Goal: Task Accomplishment & Management: Complete application form

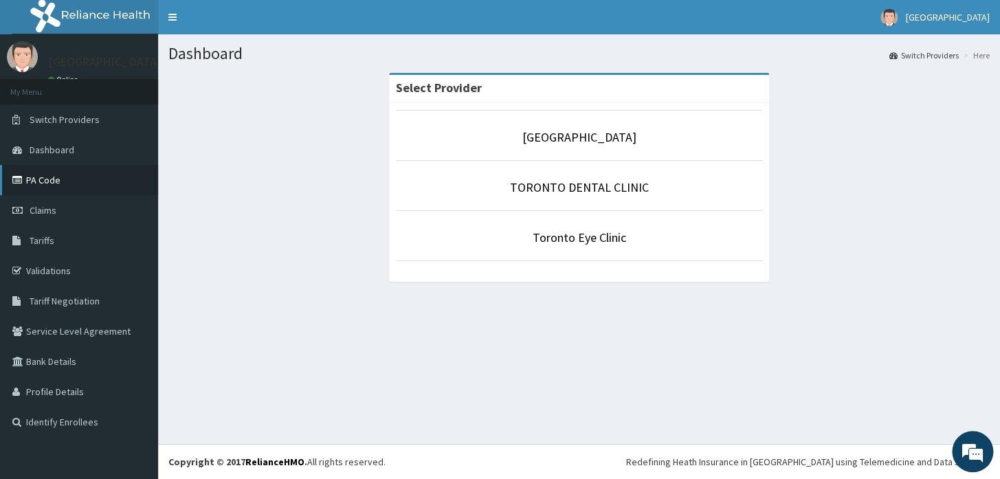
click at [51, 186] on link "PA Code" at bounding box center [79, 180] width 158 height 30
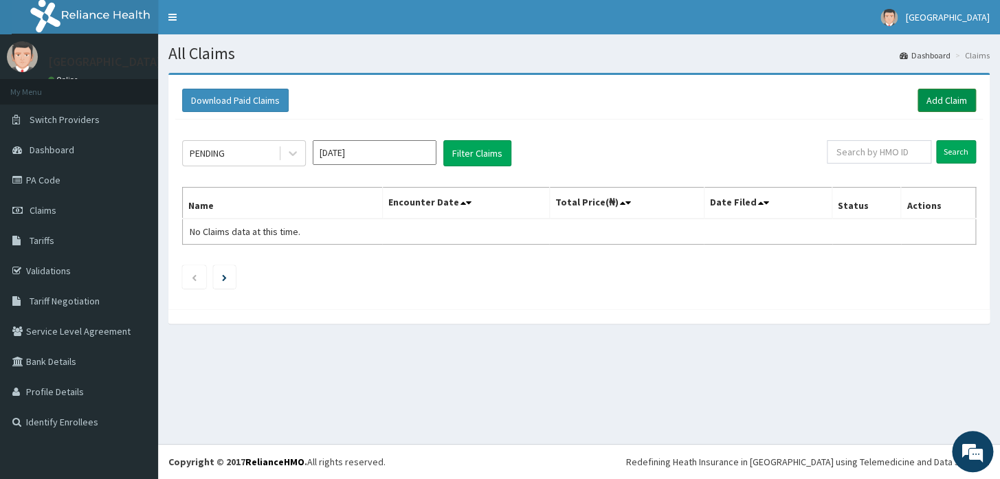
click at [929, 102] on link "Add Claim" at bounding box center [947, 100] width 58 height 23
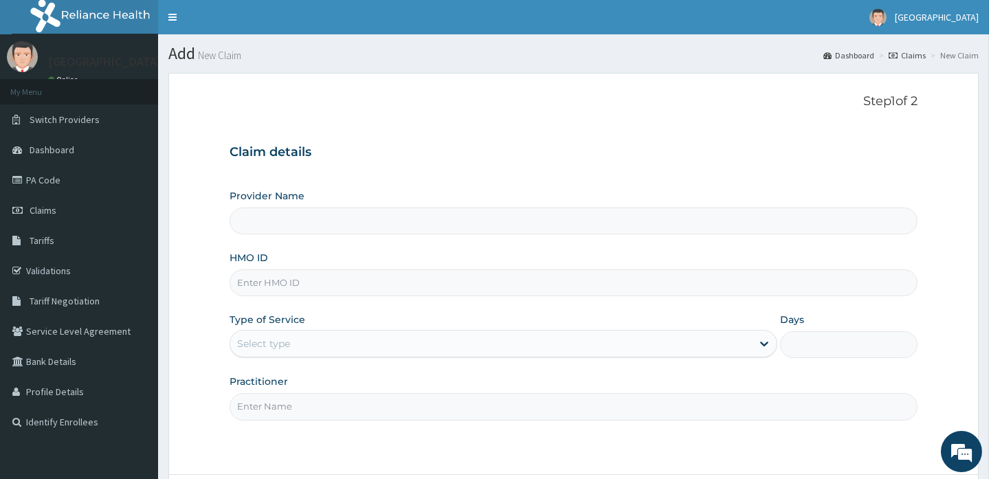
type input "[GEOGRAPHIC_DATA]"
click at [510, 287] on input "HMO ID" at bounding box center [573, 282] width 687 height 27
type input "ALP/10133/A"
click at [342, 340] on div "Select type" at bounding box center [491, 344] width 522 height 22
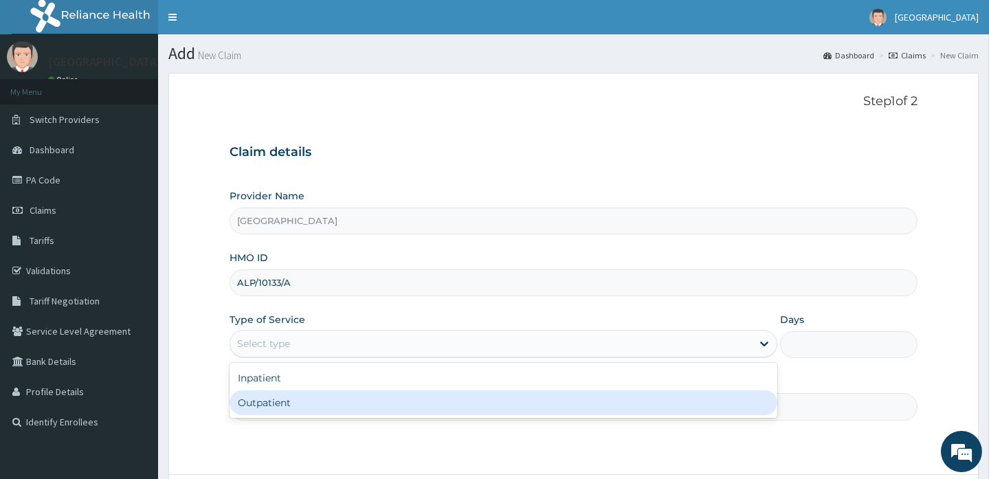
click at [291, 404] on div "Outpatient" at bounding box center [504, 402] width 548 height 25
type input "1"
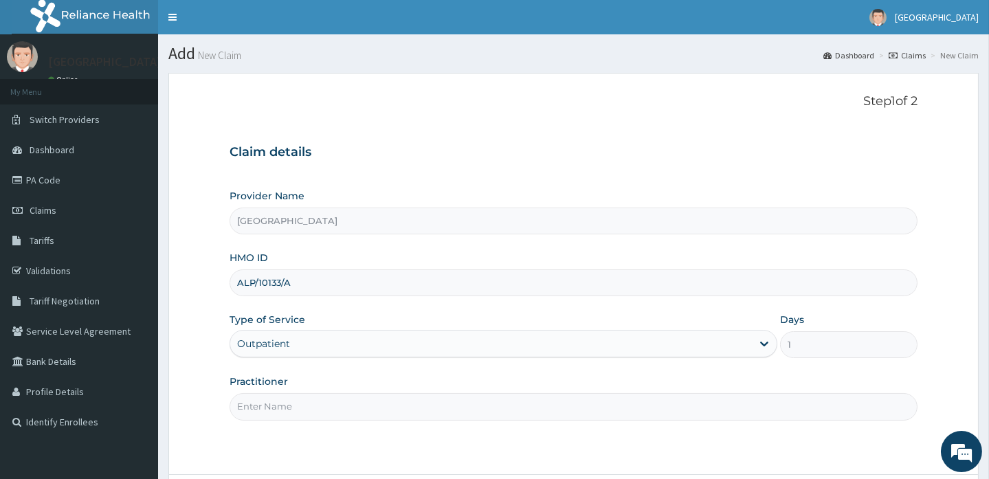
click at [291, 404] on input "Practitioner" at bounding box center [573, 406] width 687 height 27
type input "DOCTOR [PERSON_NAME]"
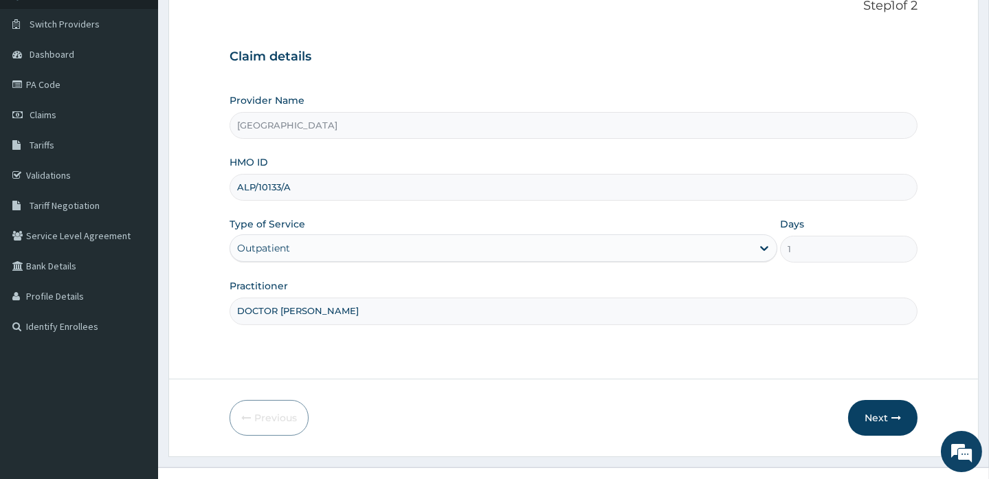
scroll to position [118, 0]
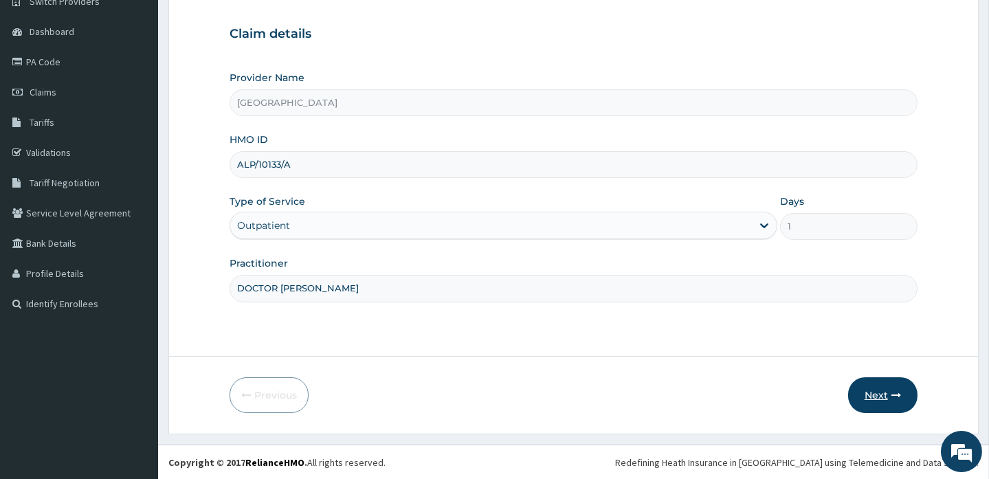
click at [876, 392] on button "Next" at bounding box center [882, 395] width 69 height 36
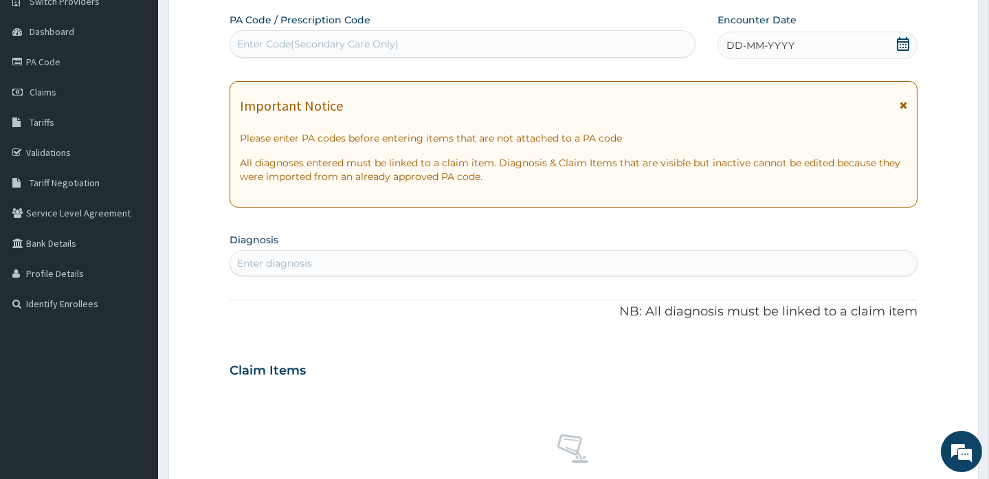
scroll to position [0, 0]
click at [618, 263] on div "Enter diagnosis" at bounding box center [573, 263] width 686 height 22
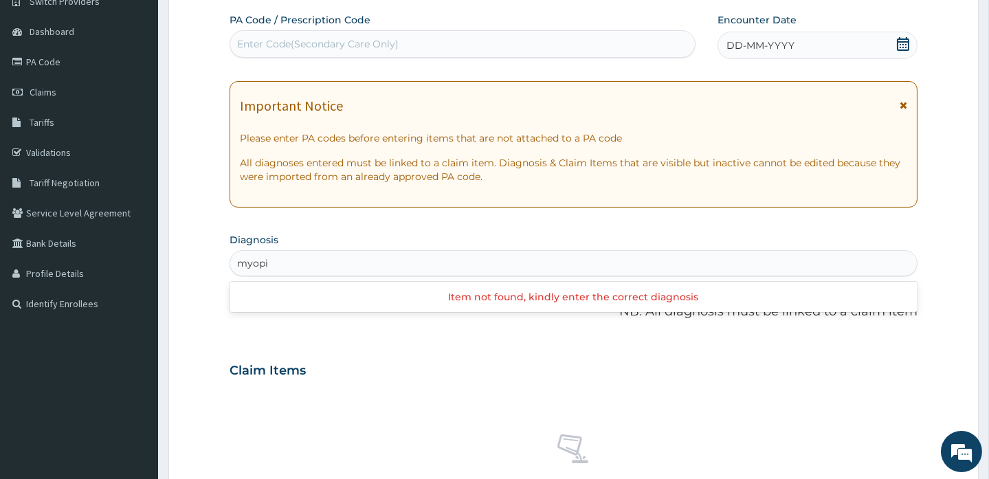
type input "[MEDICAL_DATA]"
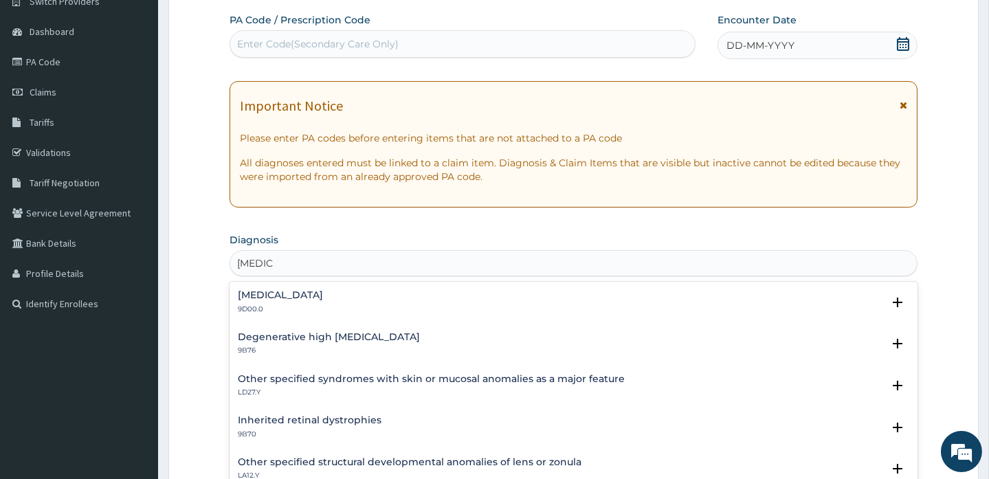
click at [523, 288] on div "[MEDICAL_DATA] 9D00.0 Select Status Query Query covers suspected (?), Keep in v…" at bounding box center [573, 306] width 687 height 42
click at [483, 304] on div "[MEDICAL_DATA] 9D00.0" at bounding box center [573, 302] width 671 height 24
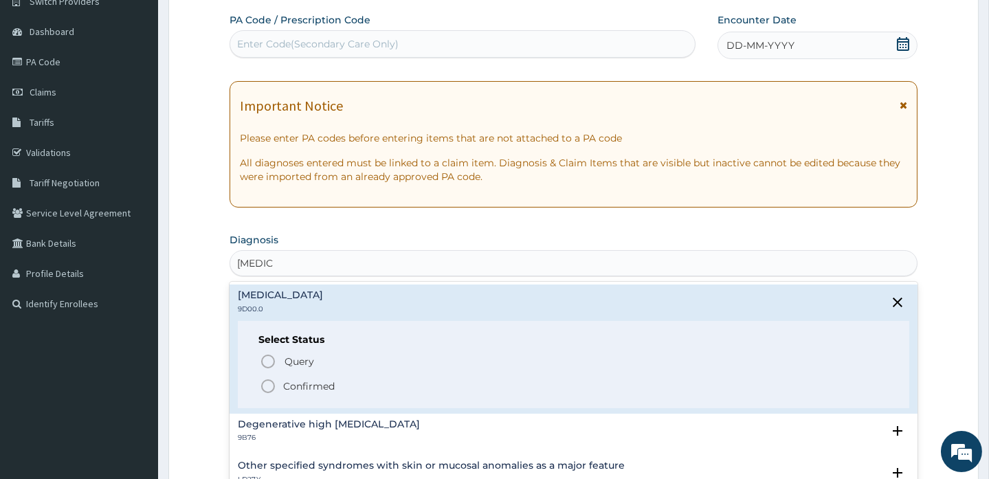
click at [267, 383] on icon "status option filled" at bounding box center [268, 386] width 16 height 16
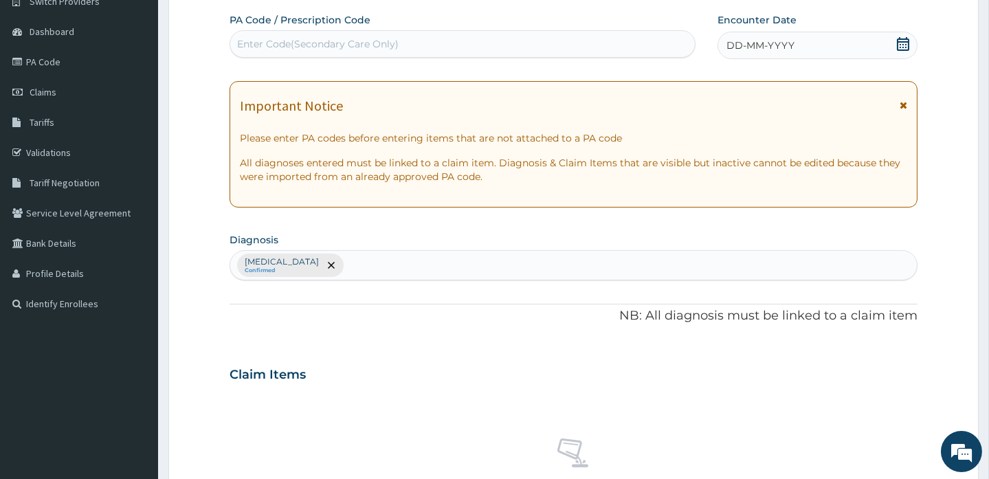
scroll to position [511, 0]
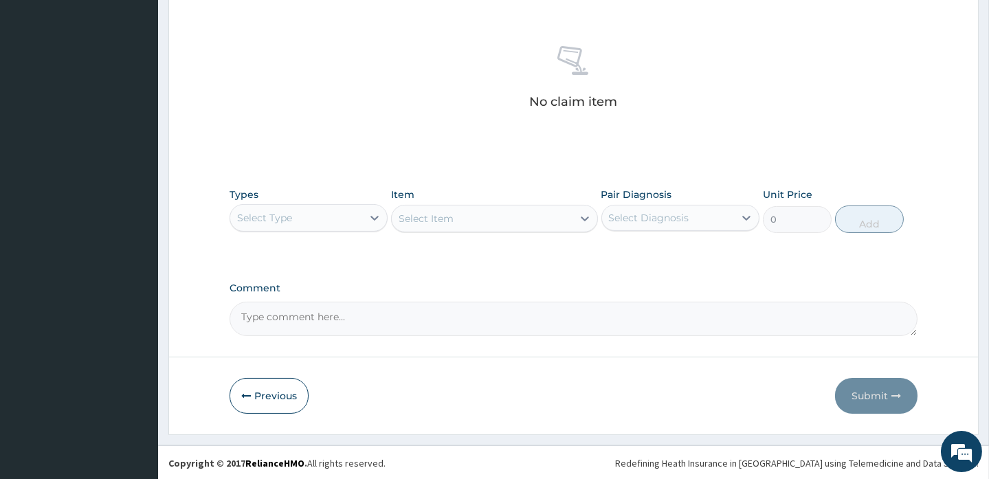
click at [314, 219] on div "Select Type" at bounding box center [296, 218] width 132 height 22
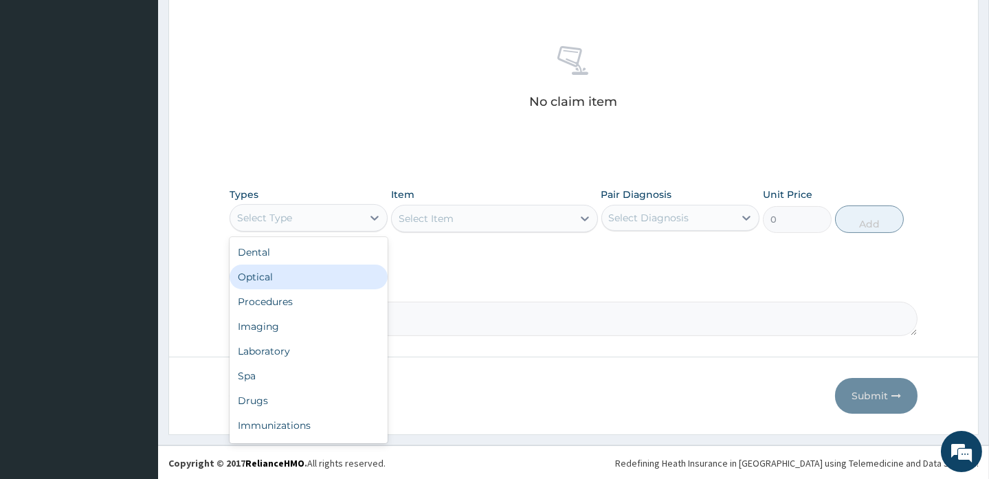
click at [267, 273] on div "Optical" at bounding box center [309, 277] width 158 height 25
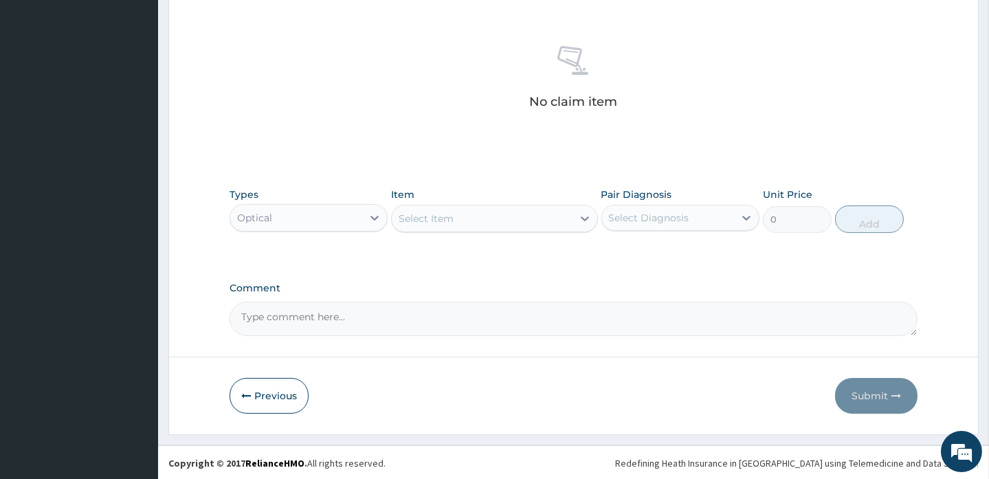
click at [428, 217] on div "Select Item" at bounding box center [426, 219] width 55 height 14
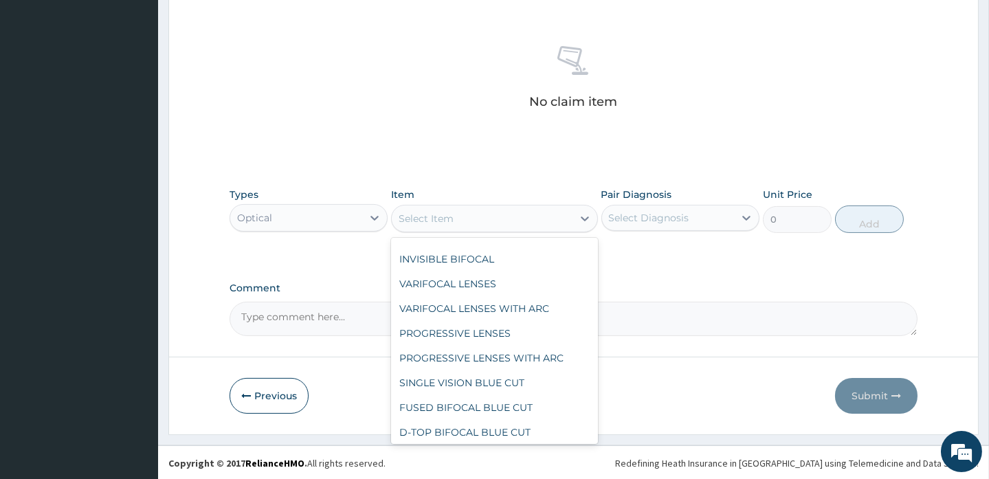
scroll to position [425, 0]
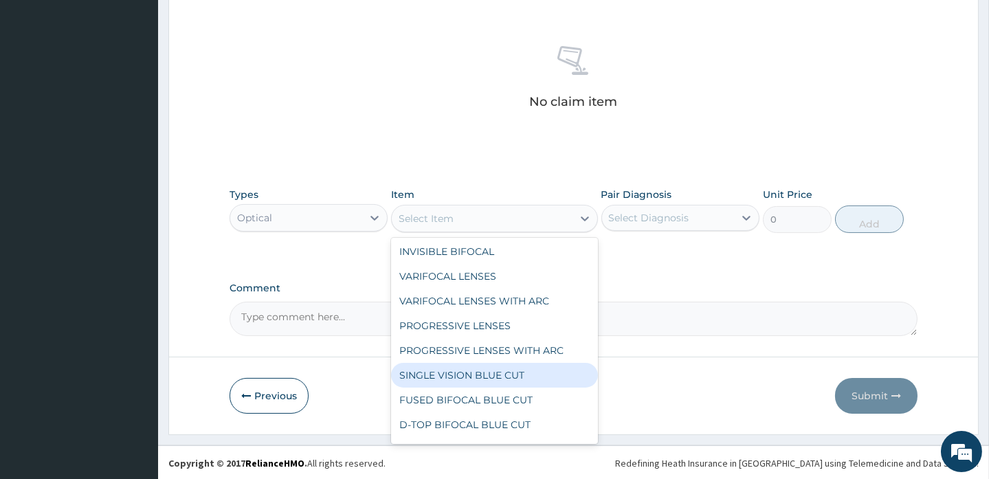
click at [475, 365] on div "SINGLE VISION BLUE CUT" at bounding box center [494, 375] width 206 height 25
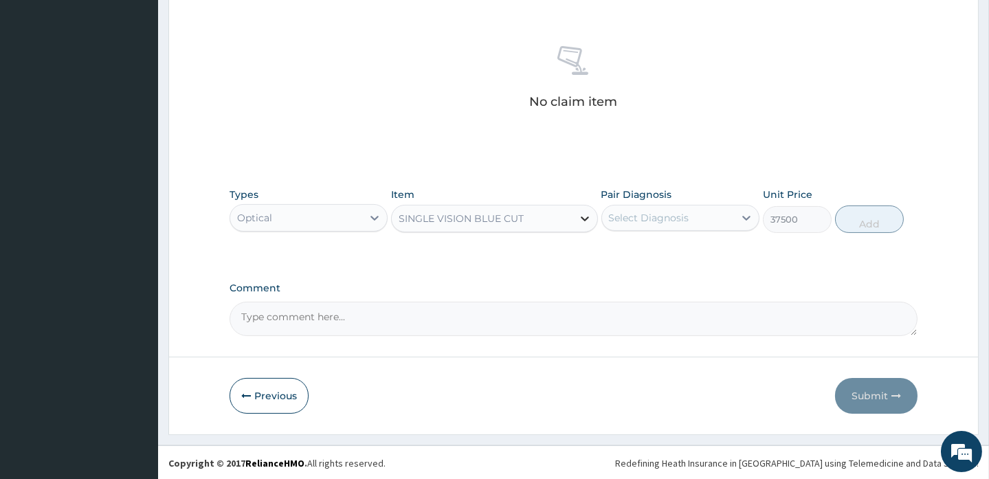
click at [586, 218] on icon at bounding box center [585, 219] width 8 height 5
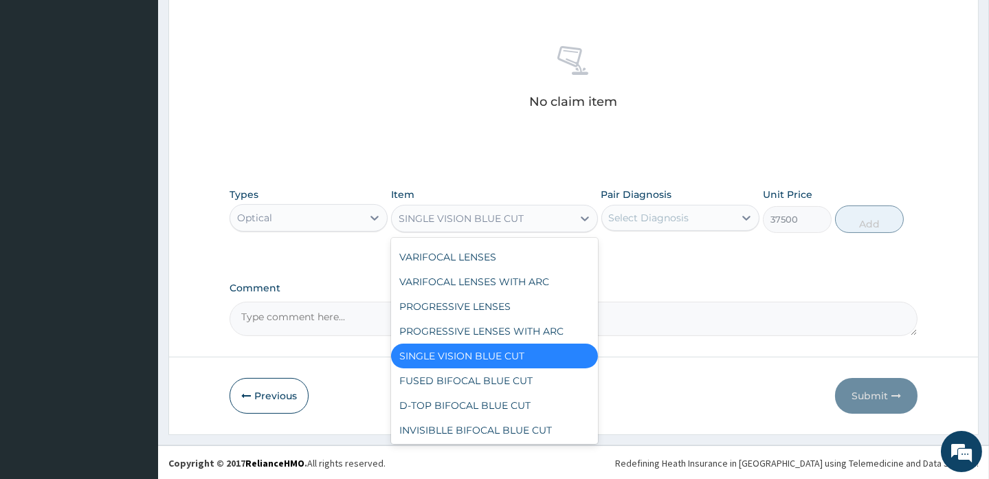
scroll to position [451, 0]
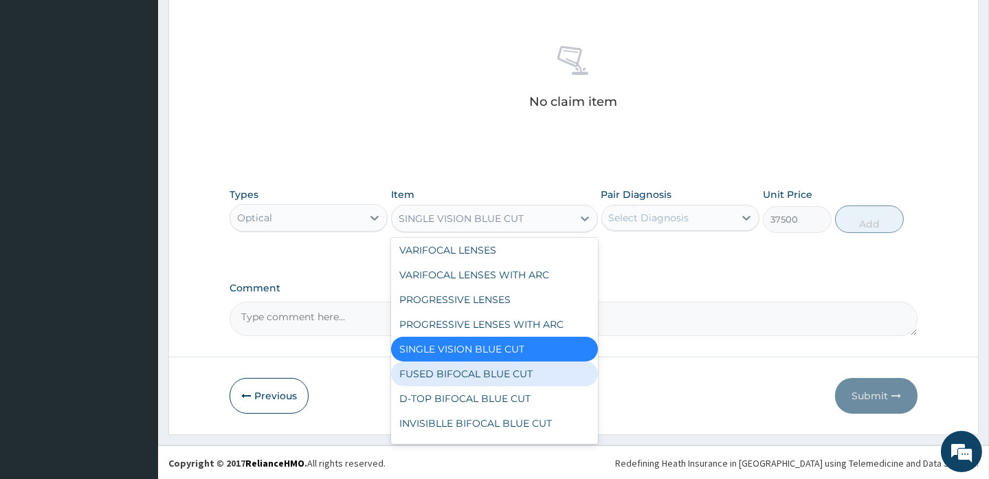
click at [520, 379] on div "FUSED BIFOCAL BLUE CUT" at bounding box center [494, 374] width 206 height 25
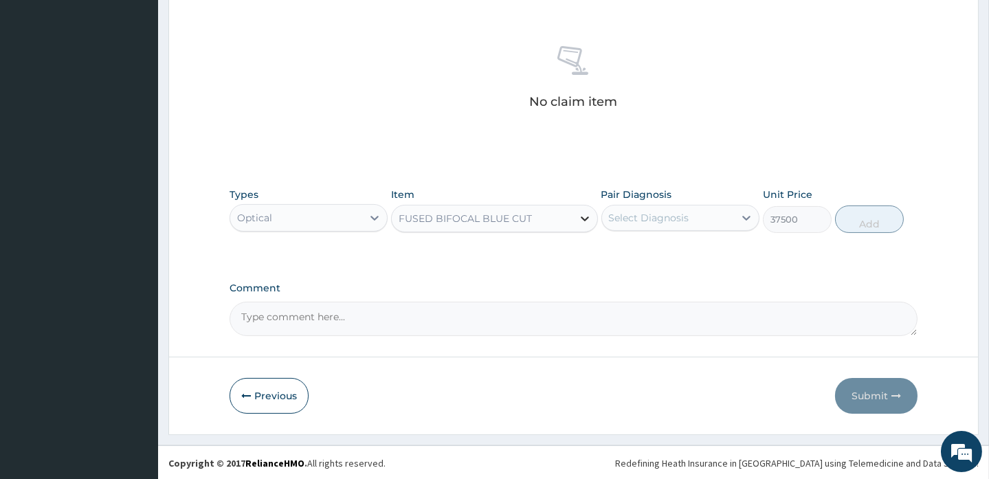
click at [584, 219] on icon at bounding box center [585, 219] width 8 height 5
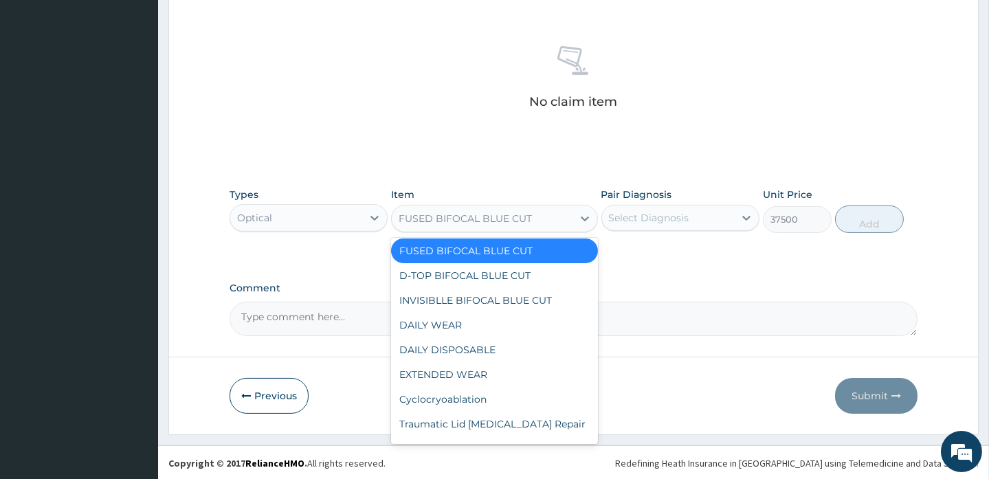
scroll to position [576, 0]
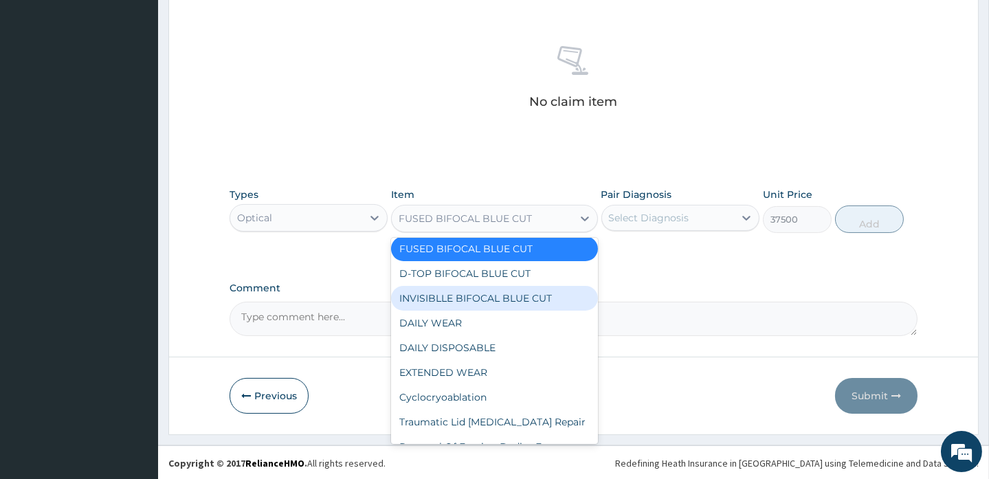
click at [450, 305] on div "INVISIBLLE BIFOCAL BLUE CUT" at bounding box center [494, 298] width 206 height 25
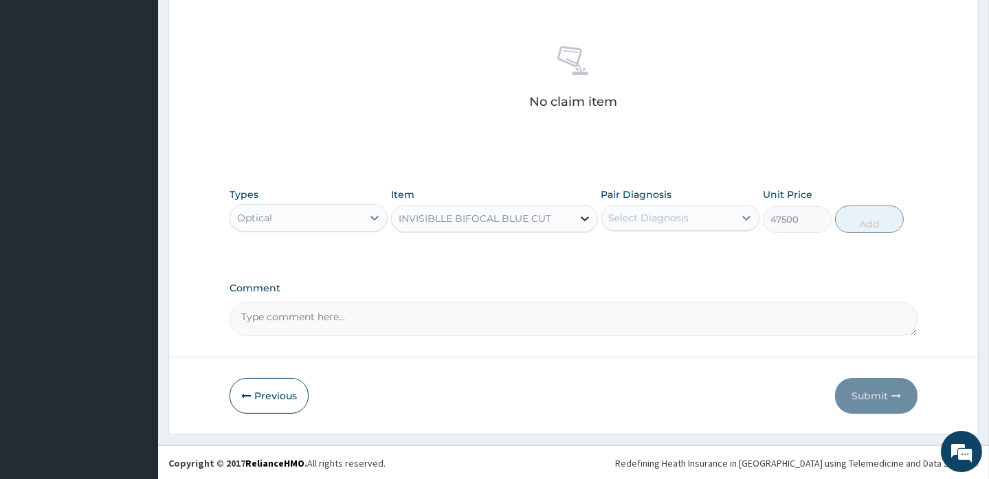
click at [586, 220] on icon at bounding box center [585, 219] width 14 height 14
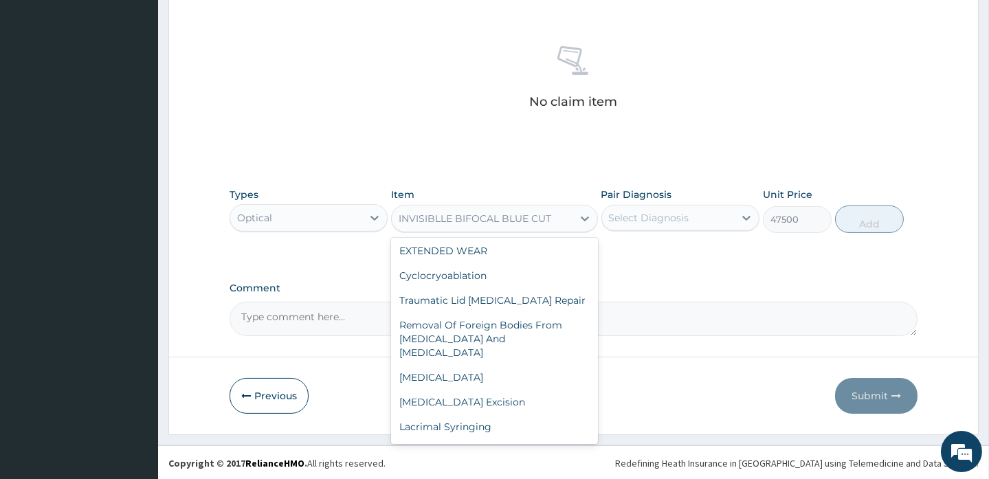
scroll to position [517, 0]
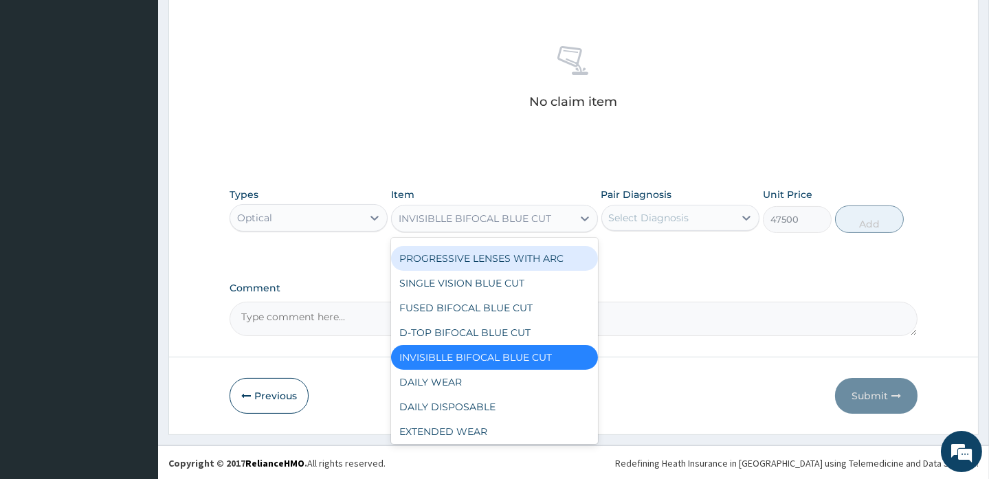
click at [541, 254] on div "PROGRESSIVE LENSES WITH ARC" at bounding box center [494, 258] width 206 height 25
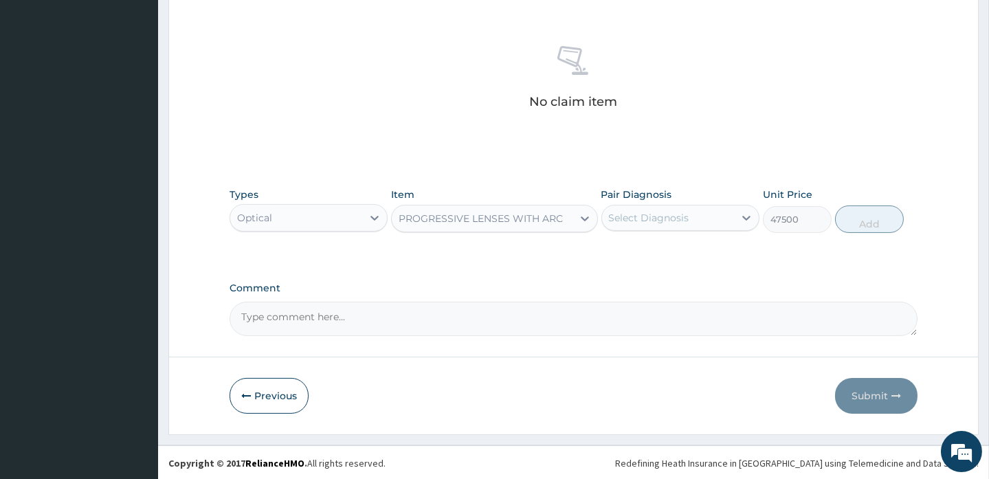
click at [548, 225] on div "PROGRESSIVE LENSES WITH ARC" at bounding box center [482, 219] width 180 height 22
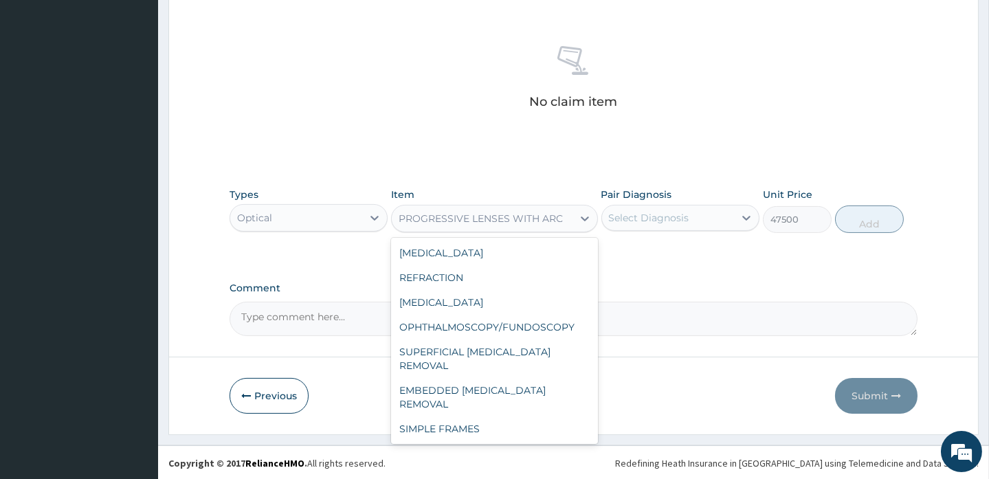
scroll to position [351, 0]
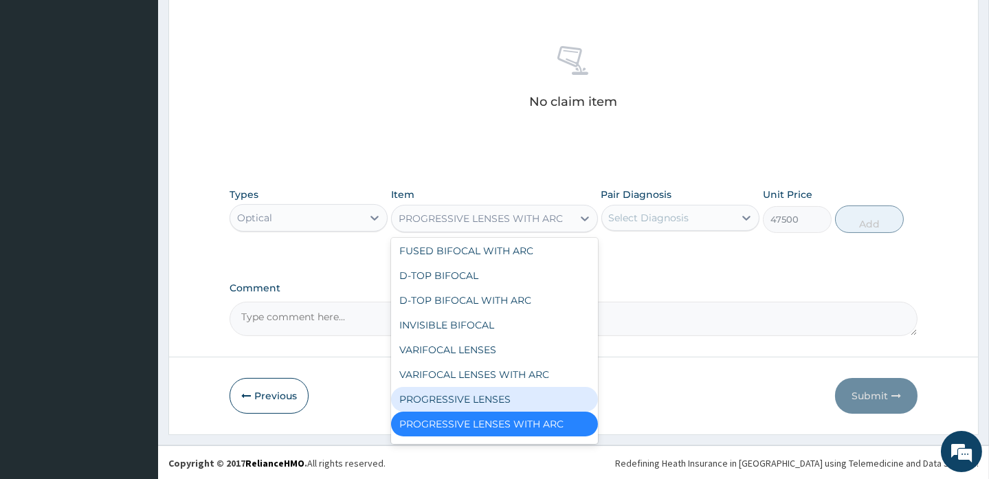
click at [456, 402] on div "PROGRESSIVE LENSES" at bounding box center [494, 399] width 206 height 25
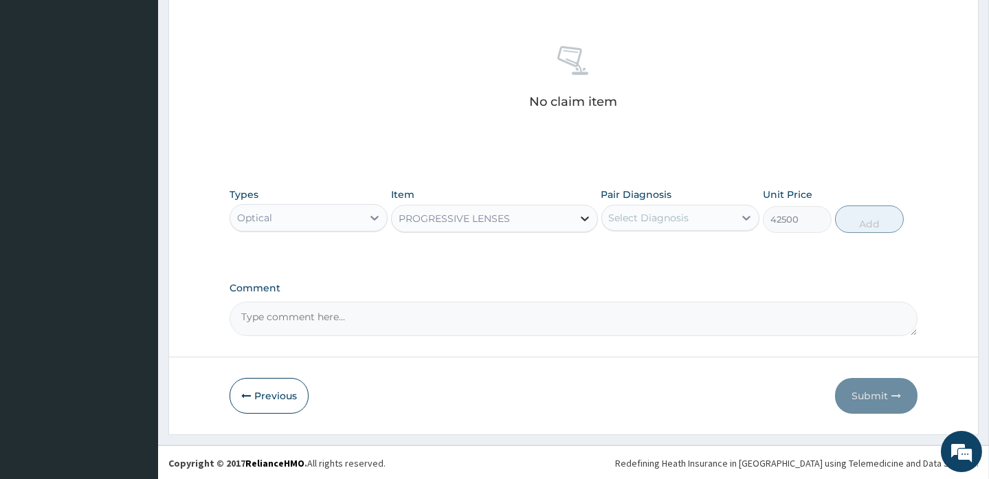
click at [586, 217] on icon at bounding box center [585, 219] width 8 height 5
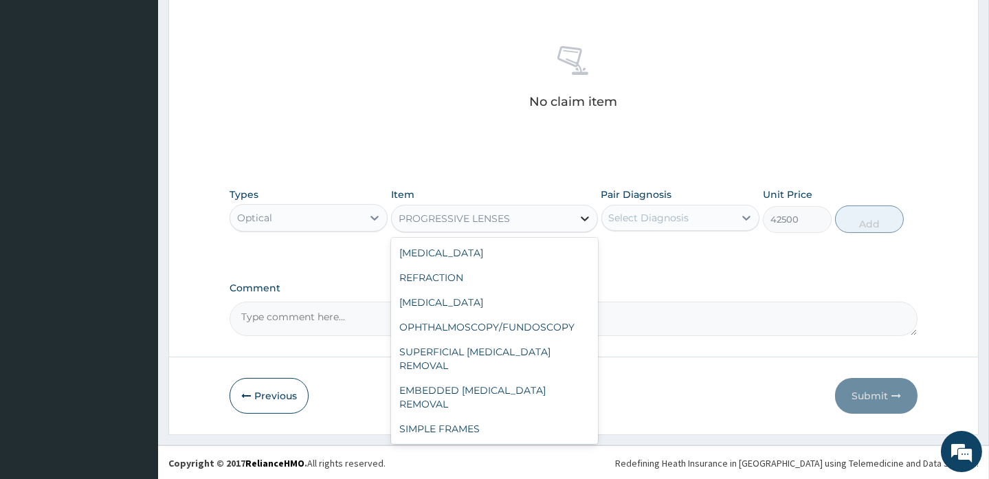
scroll to position [327, 0]
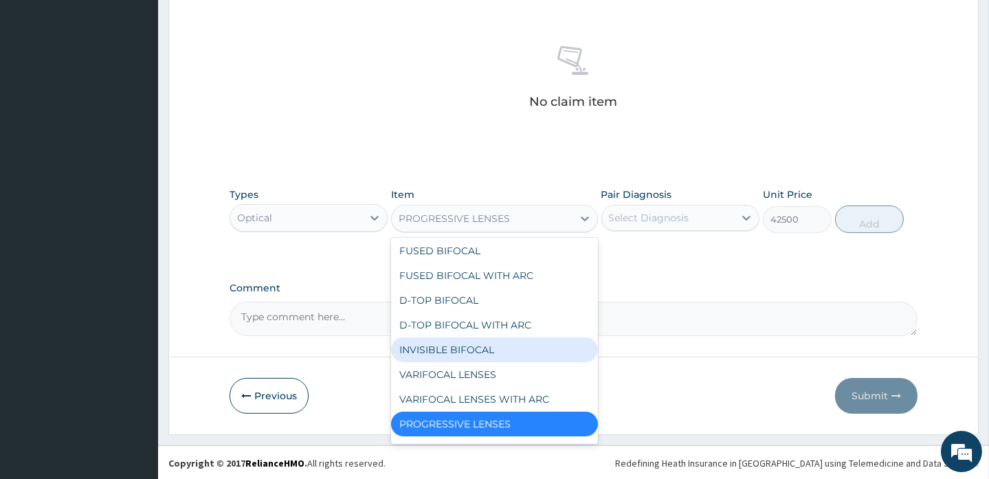
click at [525, 340] on div "INVISIBLE BIFOCAL" at bounding box center [494, 350] width 206 height 25
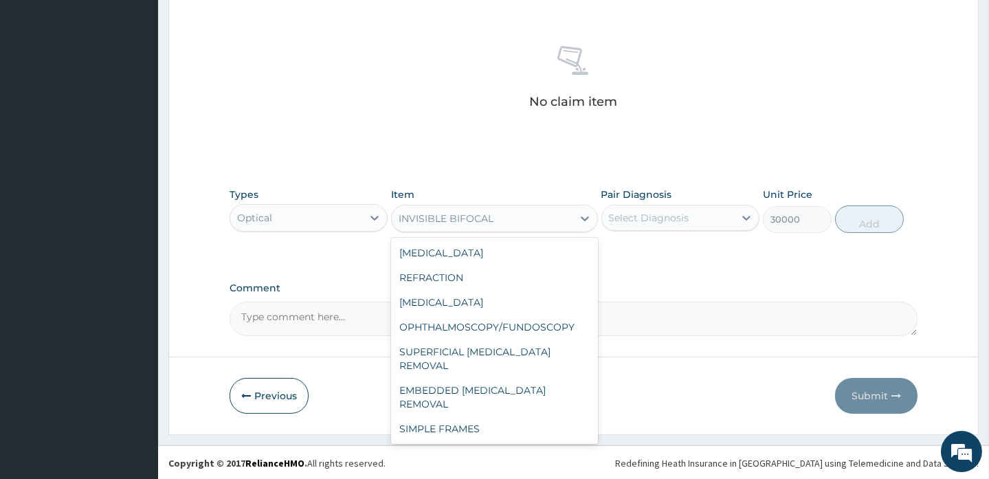
click at [545, 223] on div "INVISIBLE BIFOCAL" at bounding box center [482, 219] width 180 height 22
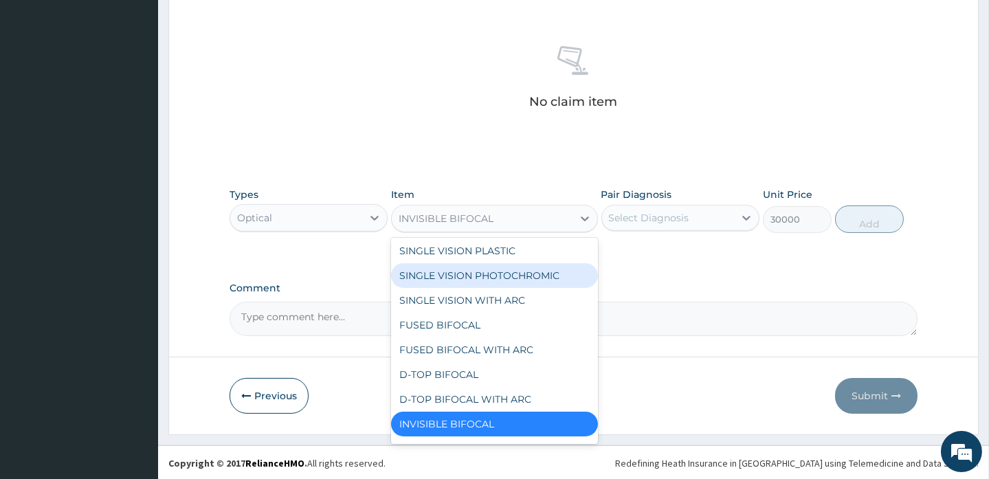
click at [530, 277] on div "SINGLE VISION PHOTOCHROMIC" at bounding box center [494, 275] width 206 height 25
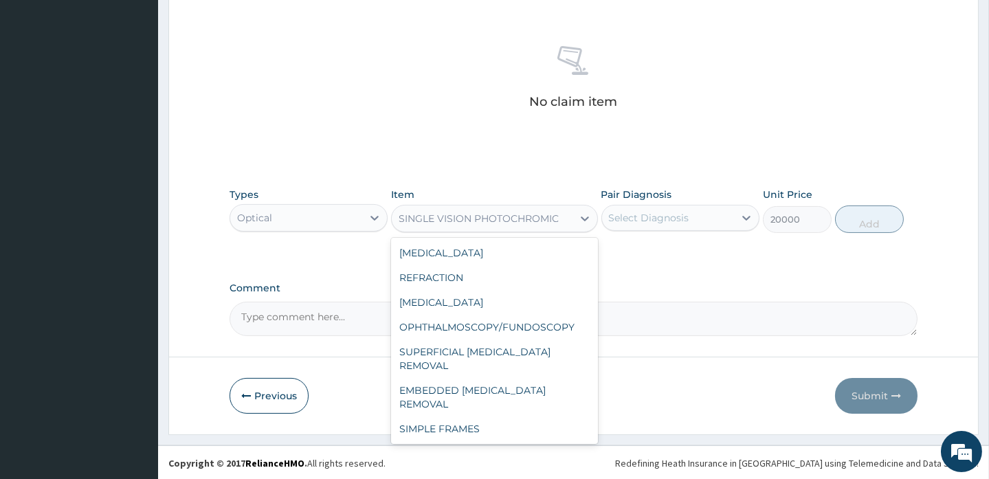
click at [564, 217] on div "SINGLE VISION PHOTOCHROMIC" at bounding box center [482, 219] width 180 height 22
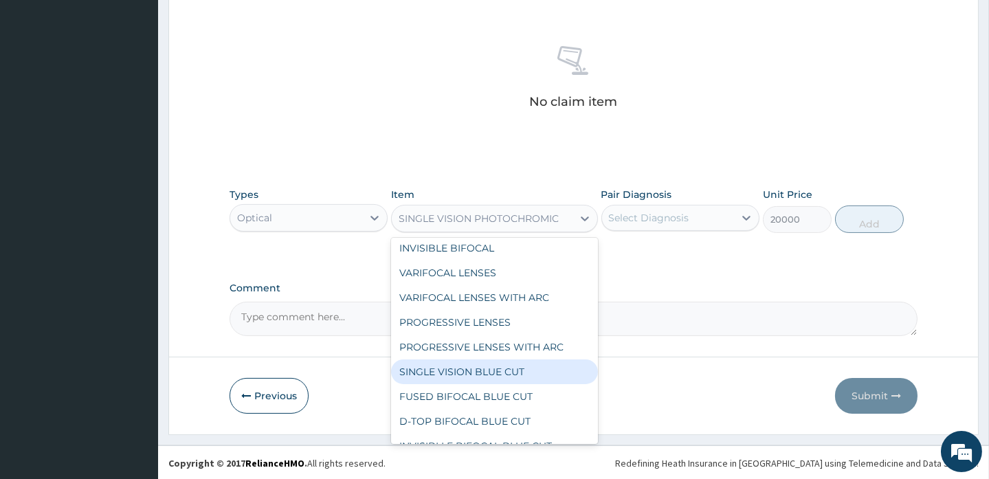
scroll to position [429, 0]
click at [523, 373] on div "SINGLE VISION BLUE CUT" at bounding box center [494, 371] width 206 height 25
type input "37500"
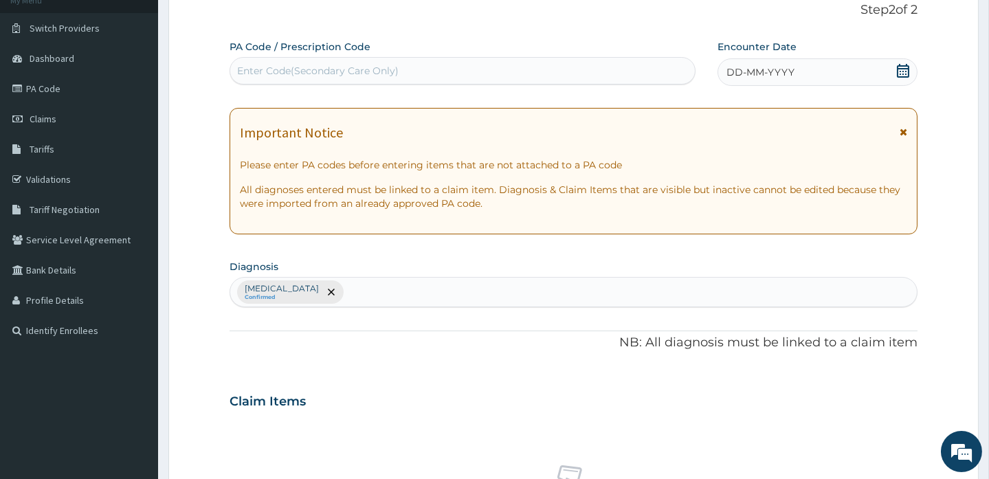
scroll to position [91, 0]
click at [66, 85] on link "PA Code" at bounding box center [79, 89] width 158 height 30
